Goal: Task Accomplishment & Management: Manage account settings

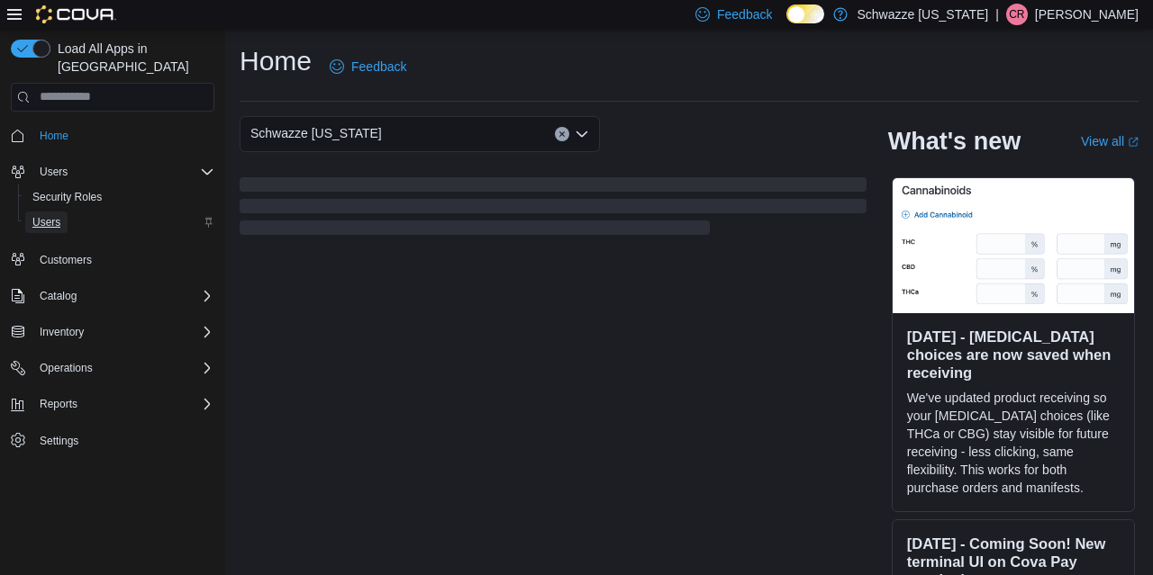
click at [42, 215] on span "Users" at bounding box center [46, 222] width 28 height 14
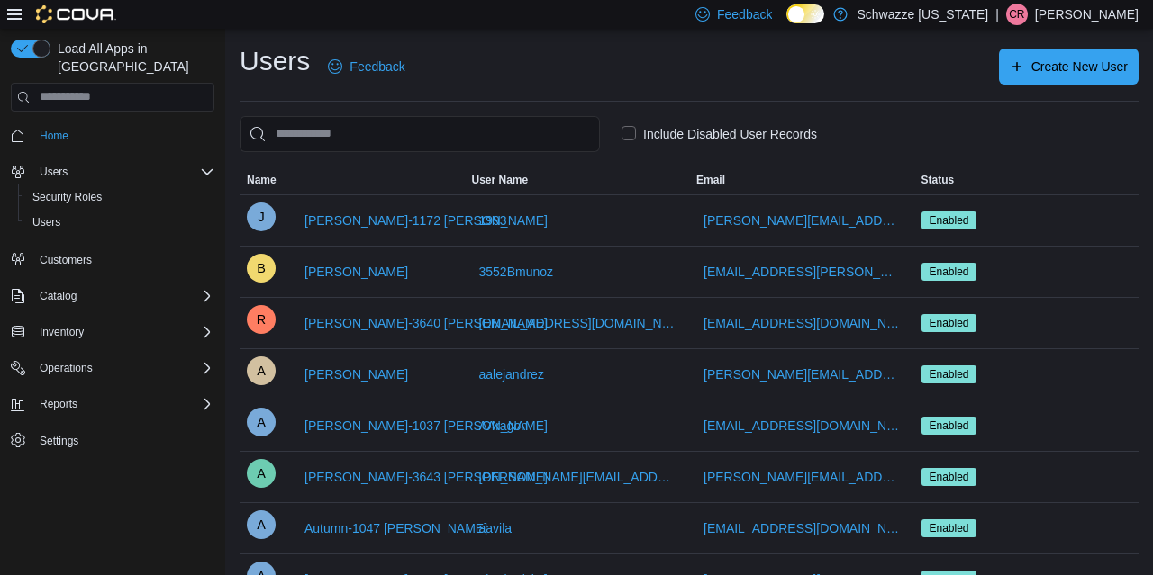
click at [725, 136] on label "Include Disabled User Records" at bounding box center [718, 134] width 195 height 22
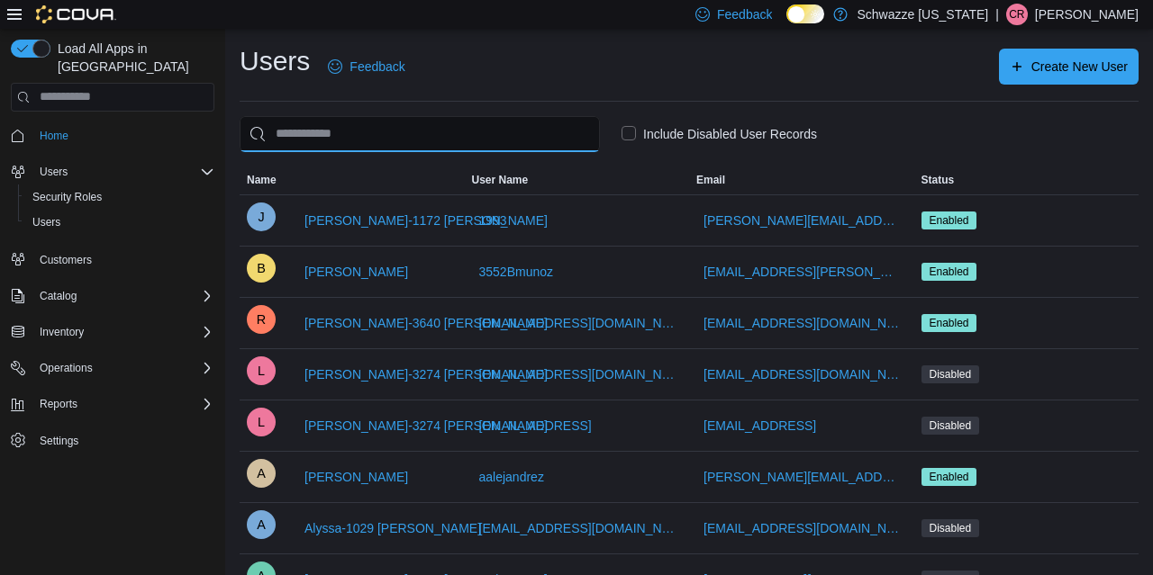
click at [525, 143] on input "search" at bounding box center [420, 134] width 360 height 36
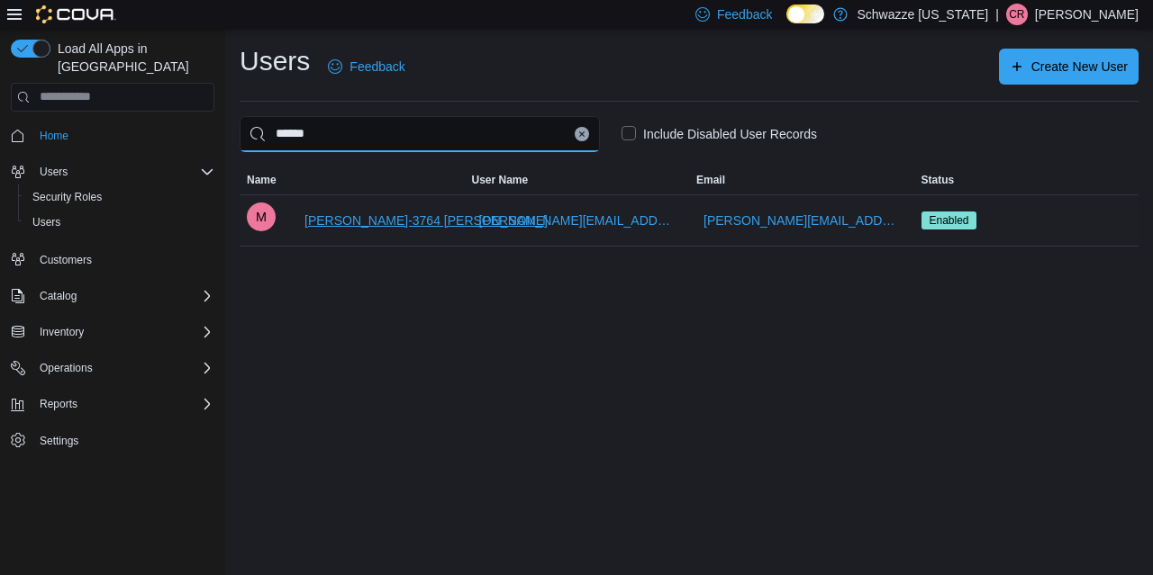
type input "******"
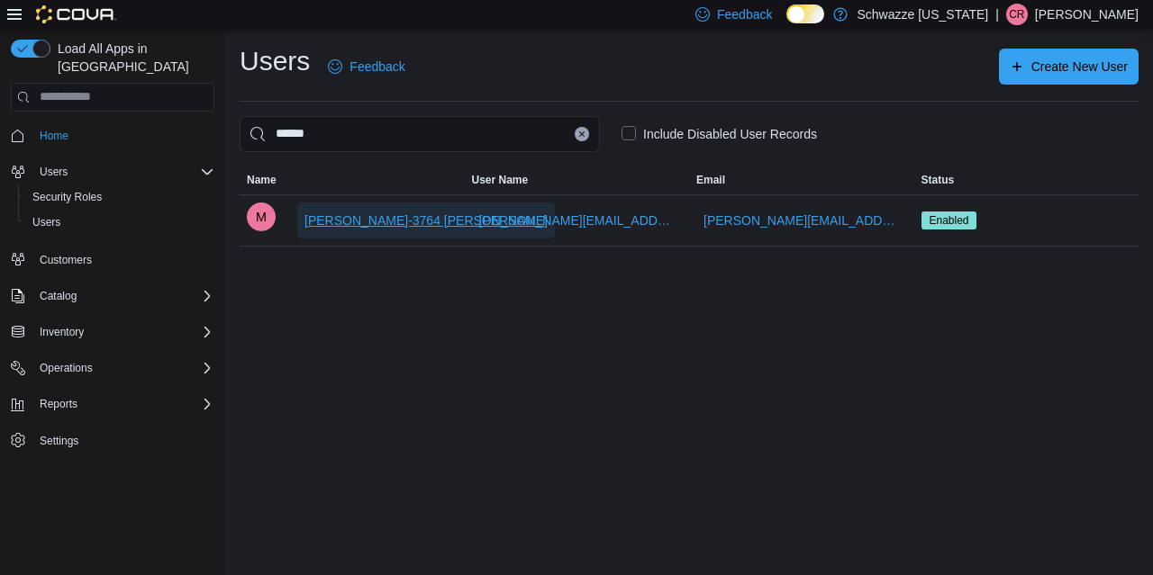
click at [374, 231] on span "[PERSON_NAME]-3764 [PERSON_NAME]" at bounding box center [425, 221] width 243 height 36
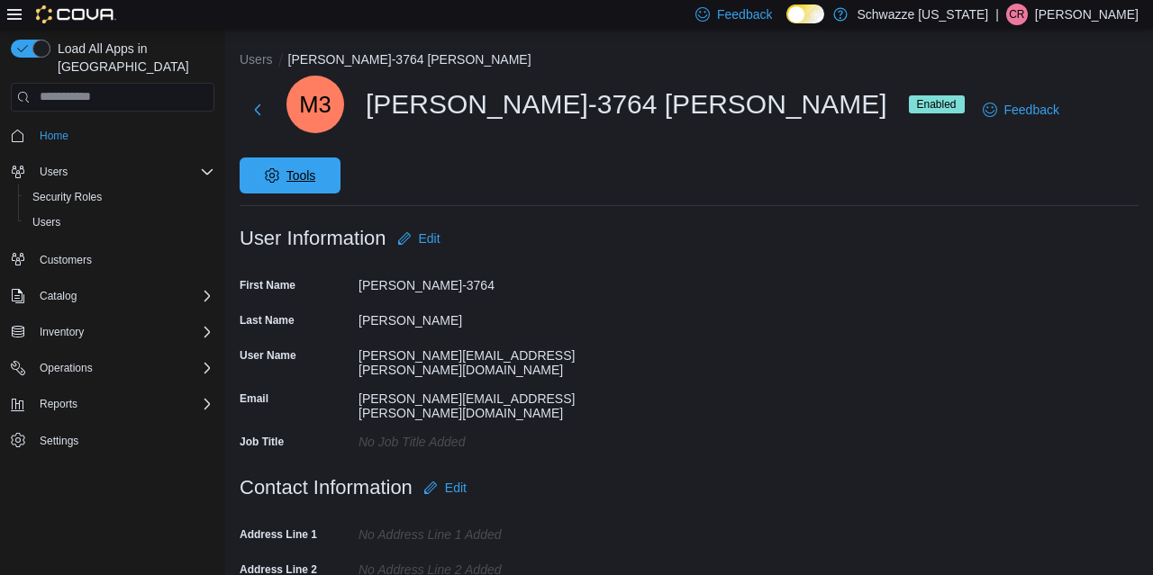
click at [330, 158] on span "Tools" at bounding box center [289, 176] width 79 height 36
click at [1094, 190] on span "Disable User" at bounding box center [1060, 193] width 83 height 22
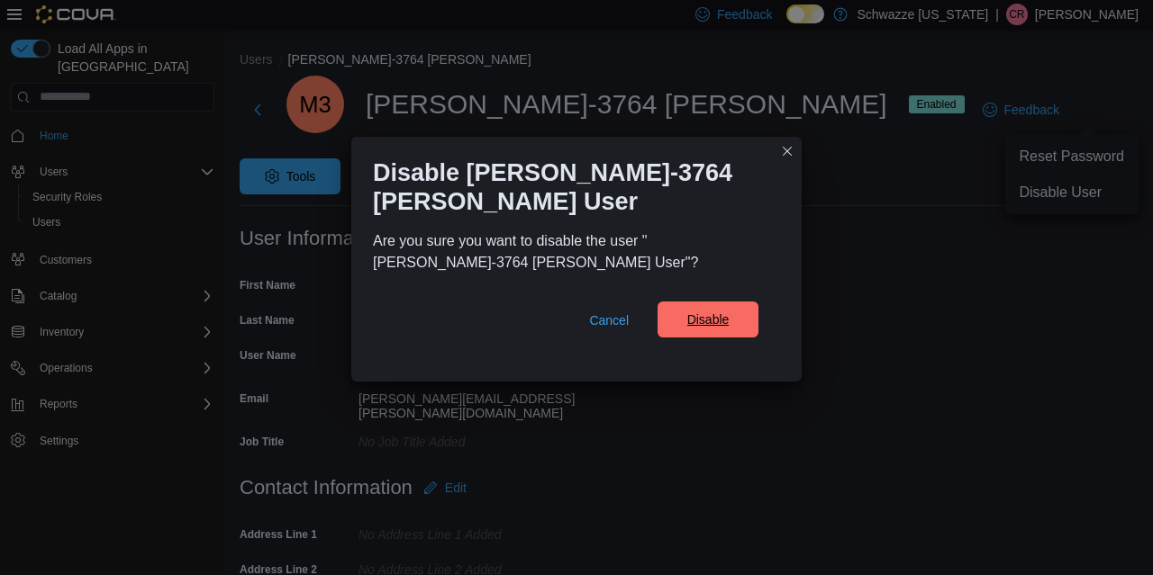
click at [726, 325] on span "Disable" at bounding box center [708, 320] width 42 height 18
